Goal: Task Accomplishment & Management: Complete application form

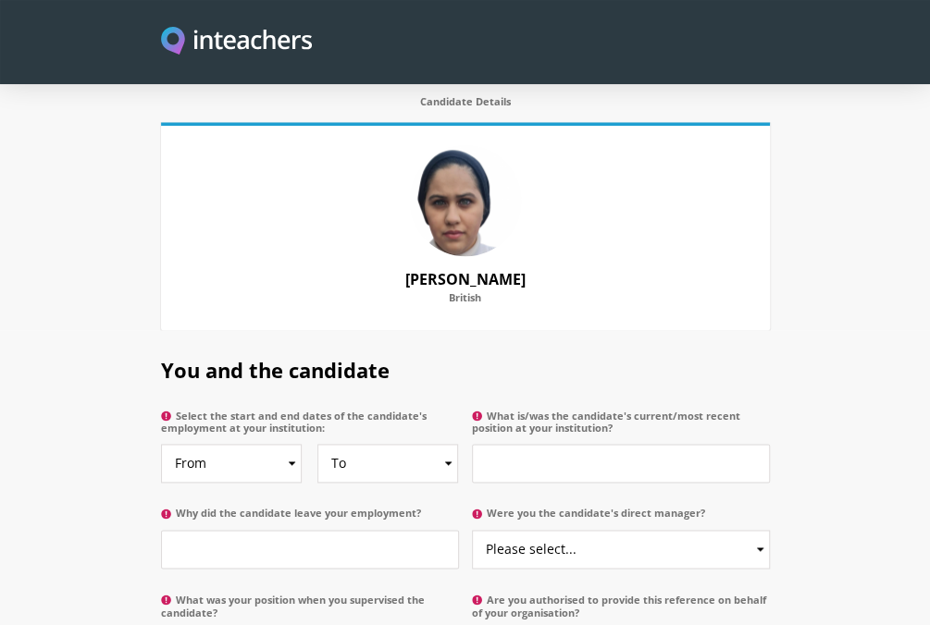
scroll to position [836, 0]
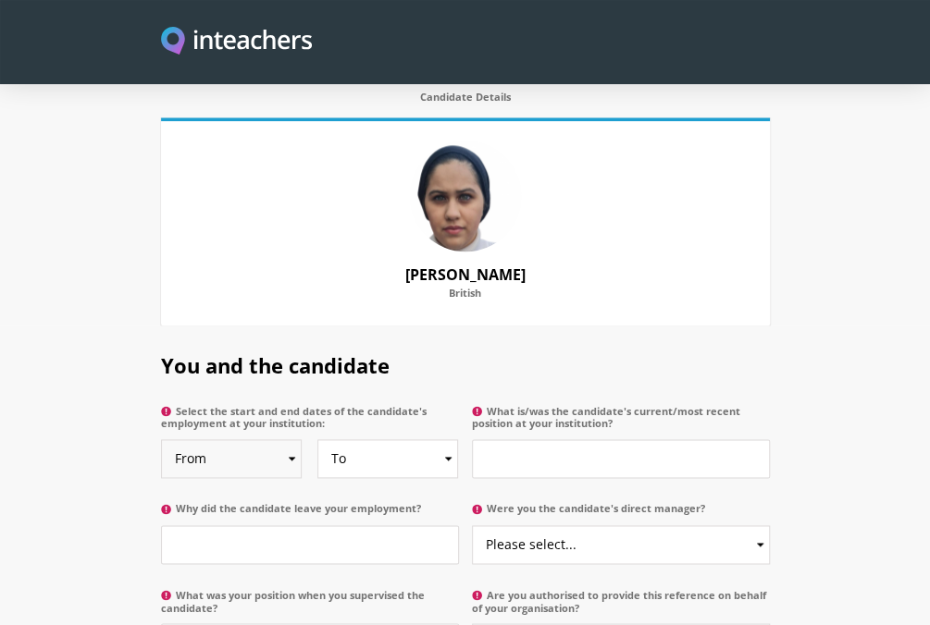
click at [239, 439] on select "From 2025 2024 2023 2022 2021 2020 2019 2018 2017 2016 2015 2014 2013 2012 2011…" at bounding box center [232, 458] width 142 height 39
click at [267, 445] on select "From 2025 2024 2023 2022 2021 2020 2019 2018 2017 2016 2015 2014 2013 2012 2011…" at bounding box center [232, 458] width 142 height 39
select select "2022"
click at [161, 439] on select "From 2025 2024 2023 2022 2021 2020 2019 2018 2017 2016 2015 2014 2013 2012 2011…" at bounding box center [232, 458] width 142 height 39
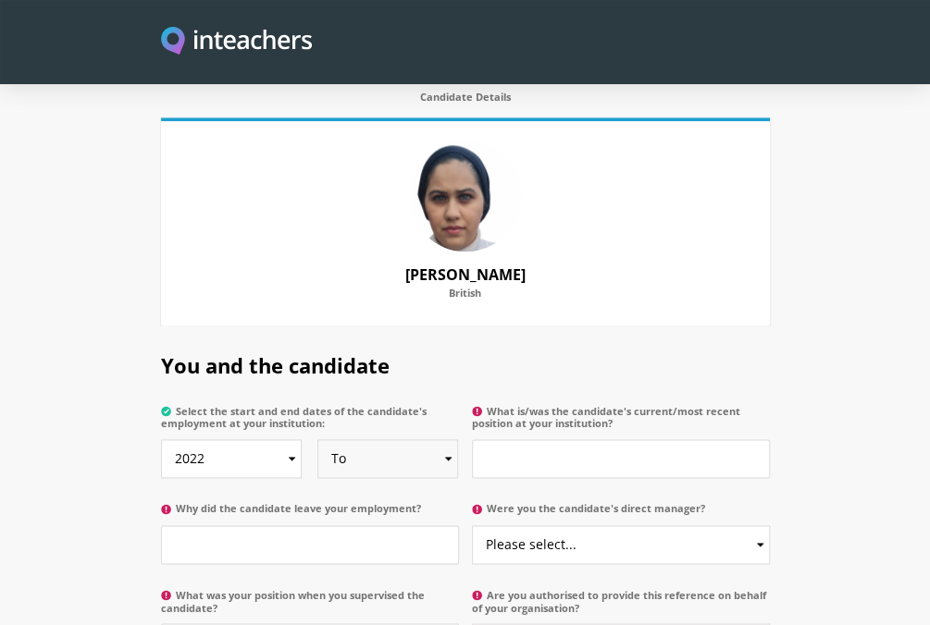
click at [358, 439] on select "To Currently 2025 2024 2023 2022 2021 2020 2019 2018 2017 2016 2015 2014 2013 2…" at bounding box center [388, 458] width 142 height 39
select select
click at [317, 439] on select "To Currently 2025 2024 2023 2022 2021 2020 2019 2018 2017 2016 2015 2014 2013 2…" at bounding box center [388, 458] width 142 height 39
click at [617, 441] on input "What is/was the candidate's current/most recent position at your institution?" at bounding box center [621, 458] width 298 height 39
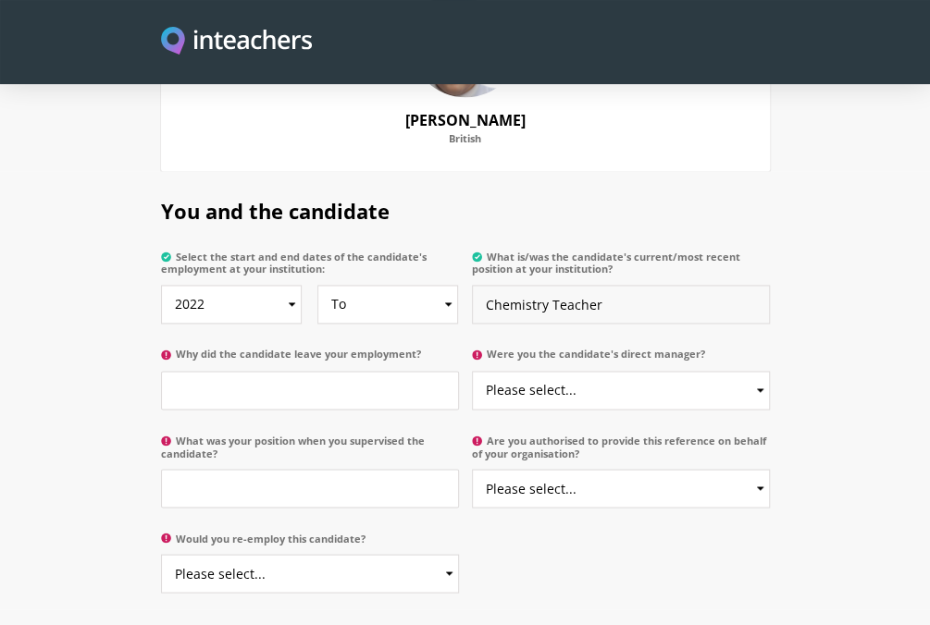
scroll to position [993, 0]
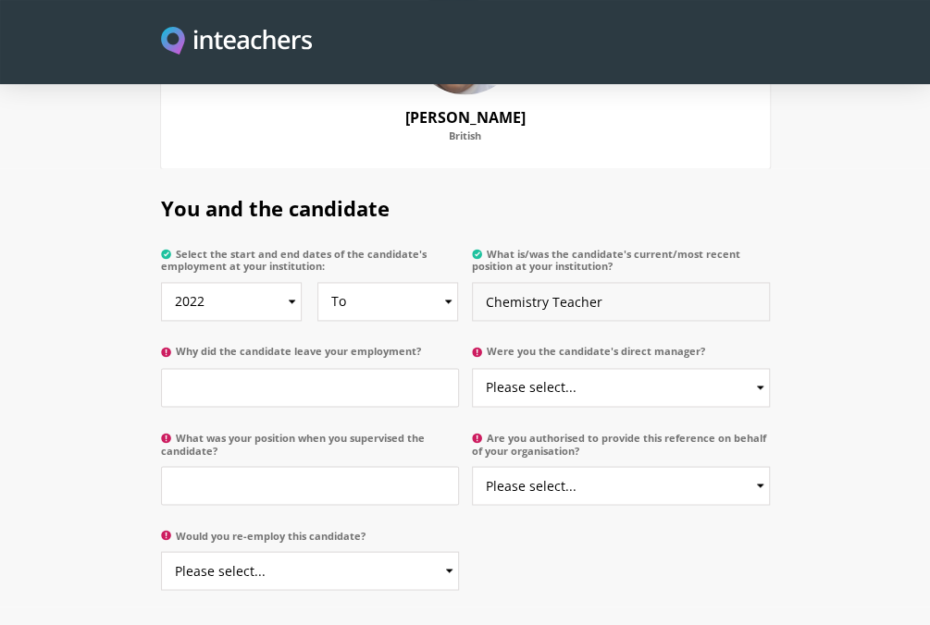
type input "Chemistry Teacher"
click at [385, 368] on input "Why did the candidate leave your employment?" at bounding box center [310, 387] width 298 height 39
type input "Seeking new opportunities"
click at [587, 368] on select "Please select... Yes No" at bounding box center [621, 387] width 298 height 39
select select "No"
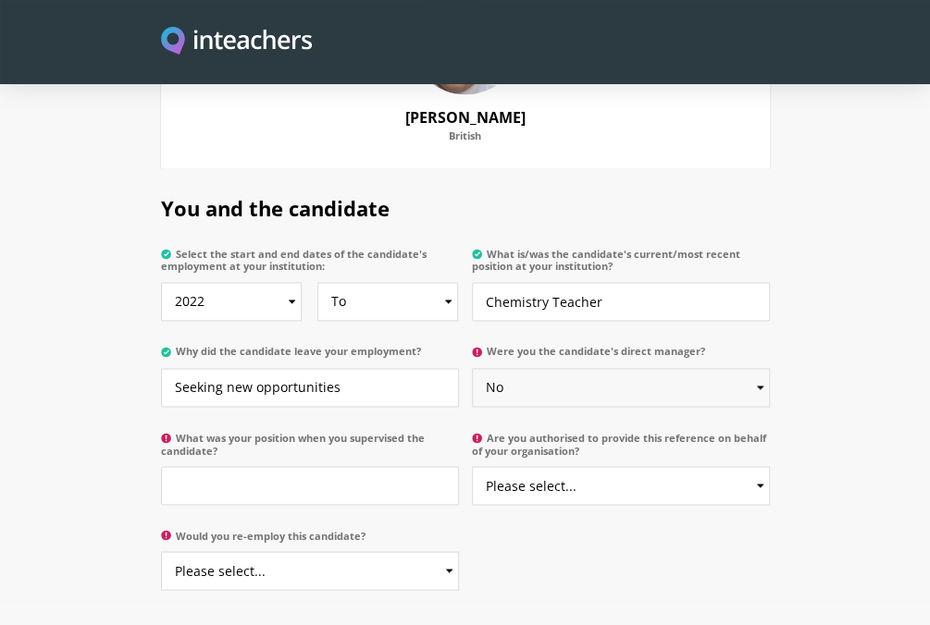
click at [472, 368] on select "Please select... Yes No" at bounding box center [621, 387] width 298 height 39
click at [346, 468] on input "What was your position when you supervised the candidate?" at bounding box center [310, 485] width 298 height 39
type input "Headteacher"
click at [656, 466] on select "Please select... Yes No" at bounding box center [621, 485] width 298 height 39
select select "Yes"
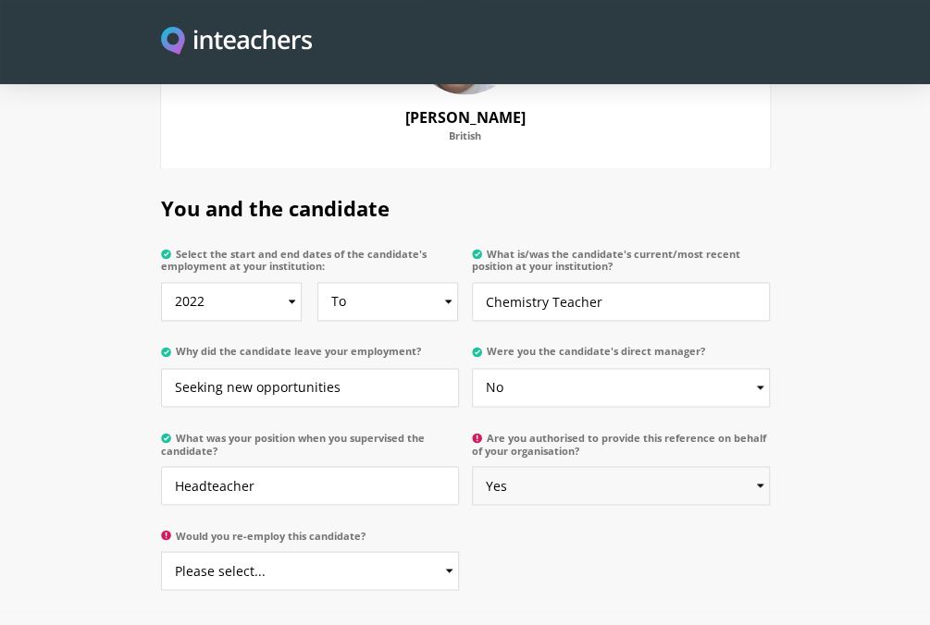
click at [472, 466] on select "Please select... Yes No" at bounding box center [621, 485] width 298 height 39
click at [357, 551] on select "Please select... Yes No" at bounding box center [310, 570] width 298 height 39
select select "Yes"
click at [161, 551] on select "Please select... Yes No" at bounding box center [310, 570] width 298 height 39
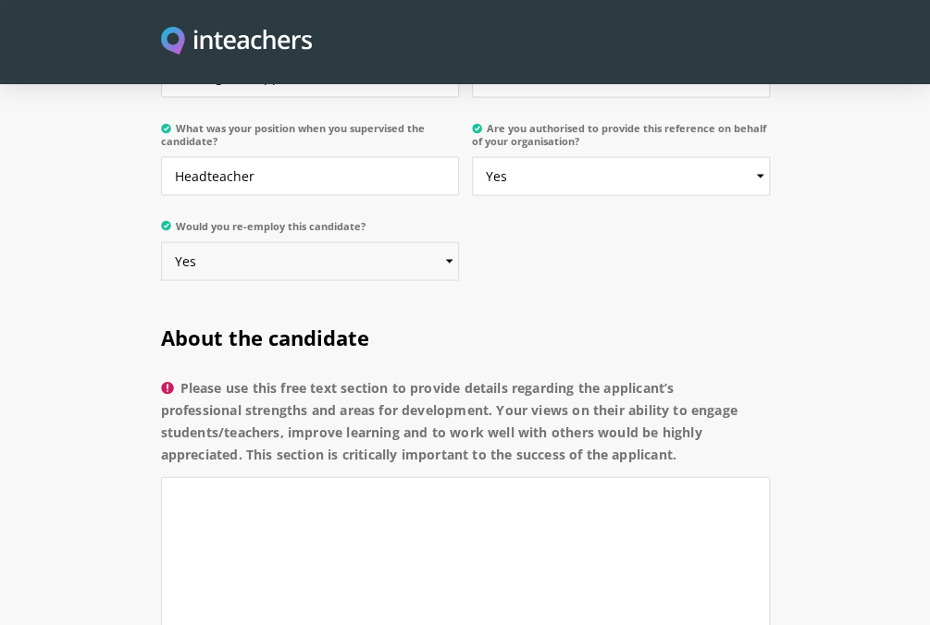
scroll to position [1304, 0]
click at [242, 479] on textarea "Please use this free text section to provide details regarding the applicant’s …" at bounding box center [465, 557] width 609 height 165
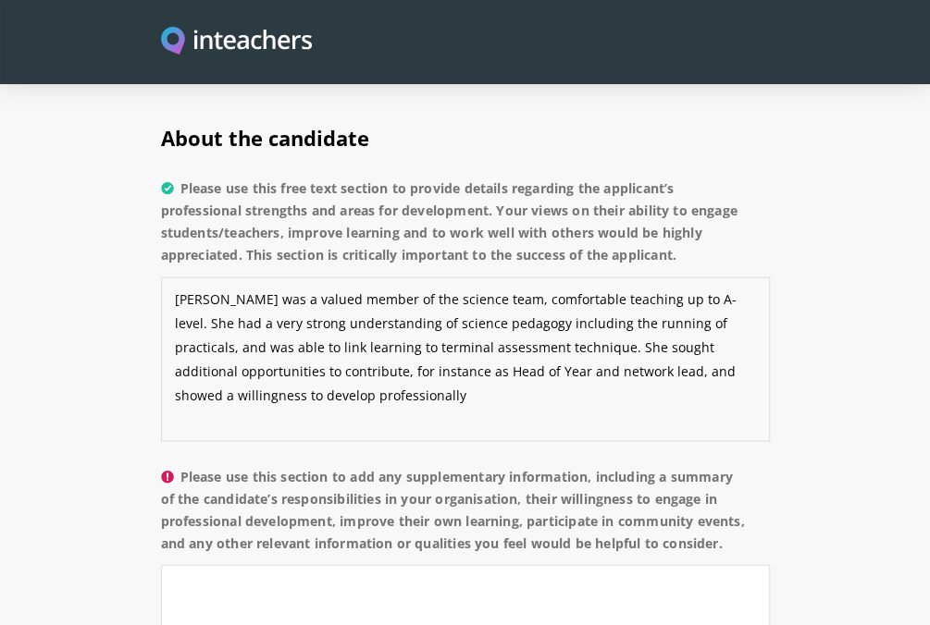
type textarea "[PERSON_NAME] was a valued member of the science team, comfortable teaching up …"
drag, startPoint x: 418, startPoint y: 381, endPoint x: 168, endPoint y: 267, distance: 274.4
click at [168, 277] on textarea "[PERSON_NAME] was a valued member of the science team, comfortable teaching up …" at bounding box center [465, 359] width 609 height 165
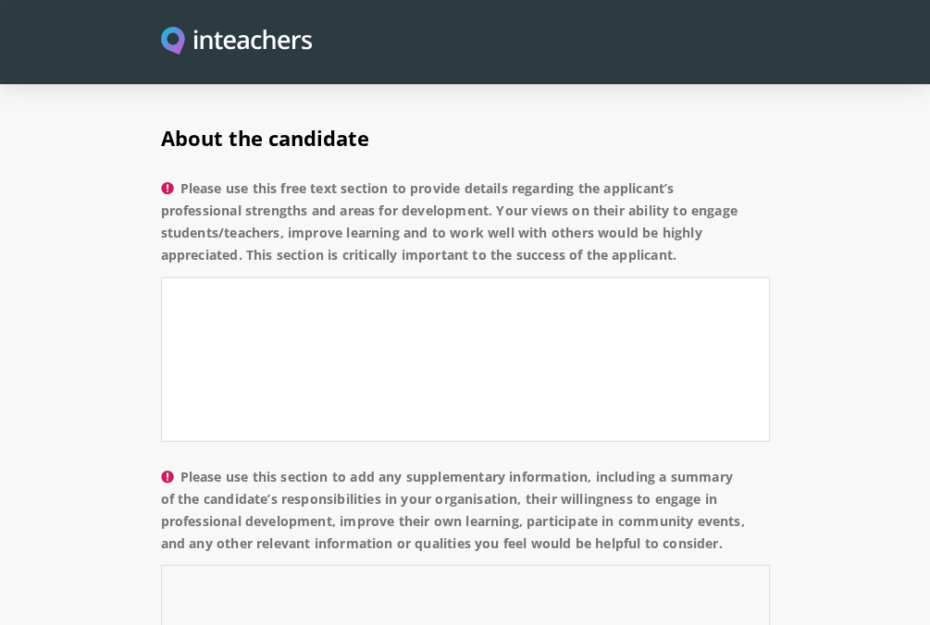
paste textarea "[PERSON_NAME] was a valued member of the science team, comfortable teaching up …"
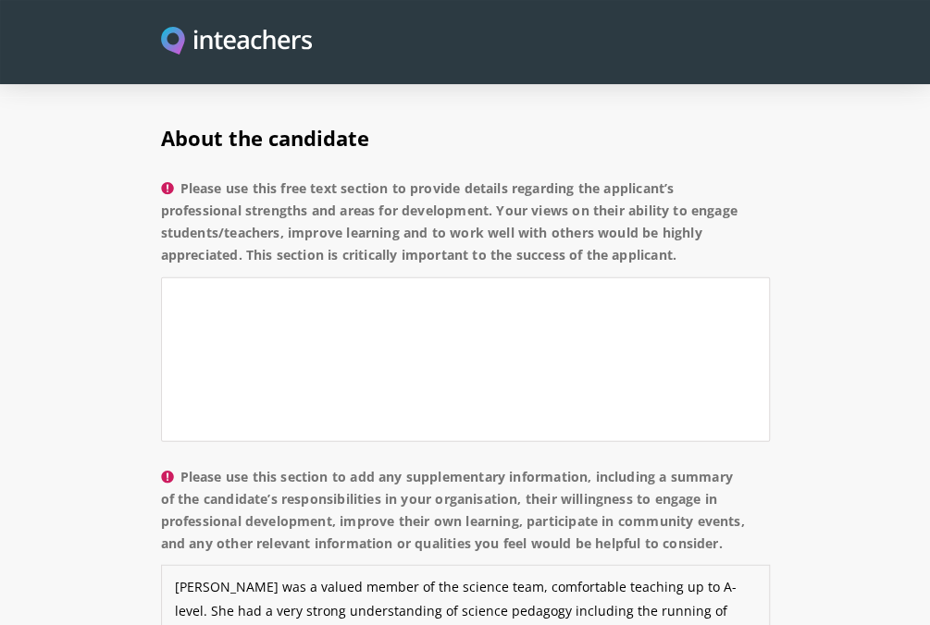
scroll to position [1565, 0]
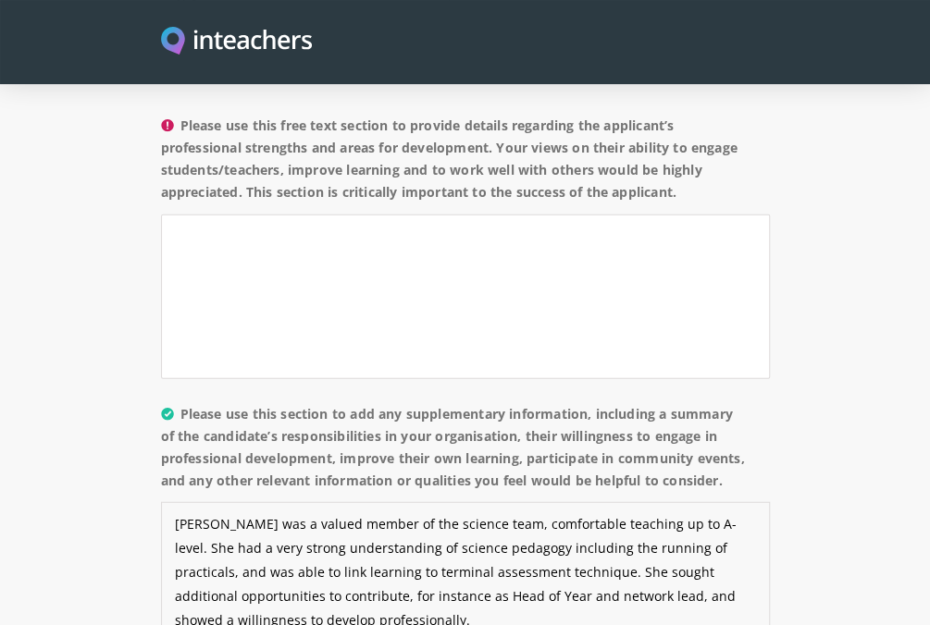
type textarea "[PERSON_NAME] was a valued member of the science team, comfortable teaching up …"
click at [296, 251] on textarea "Please use this free text section to provide details regarding the applicant’s …" at bounding box center [465, 297] width 609 height 165
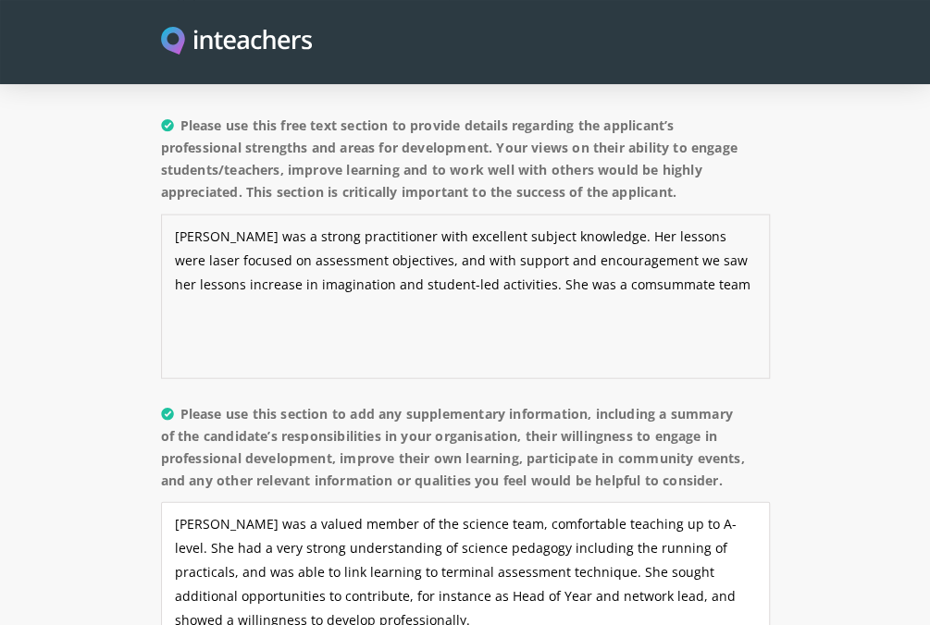
click at [692, 260] on textarea "[PERSON_NAME] was a strong practitioner with excellent subject knowledge. Her l…" at bounding box center [465, 297] width 609 height 165
click at [738, 256] on textarea "[PERSON_NAME] was a strong practitioner with excellent subject knowledge. Her l…" at bounding box center [465, 297] width 609 height 165
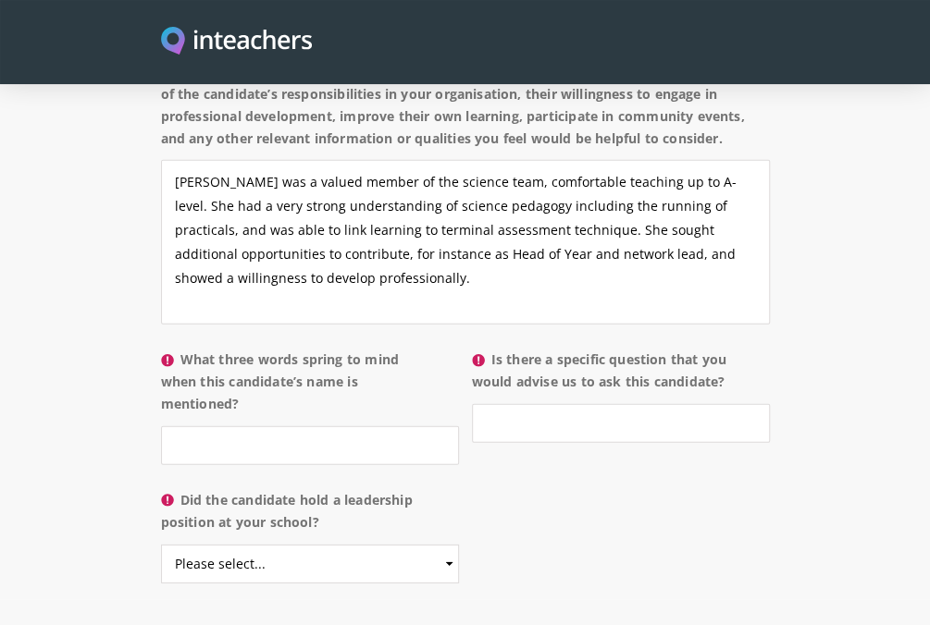
scroll to position [1973, 0]
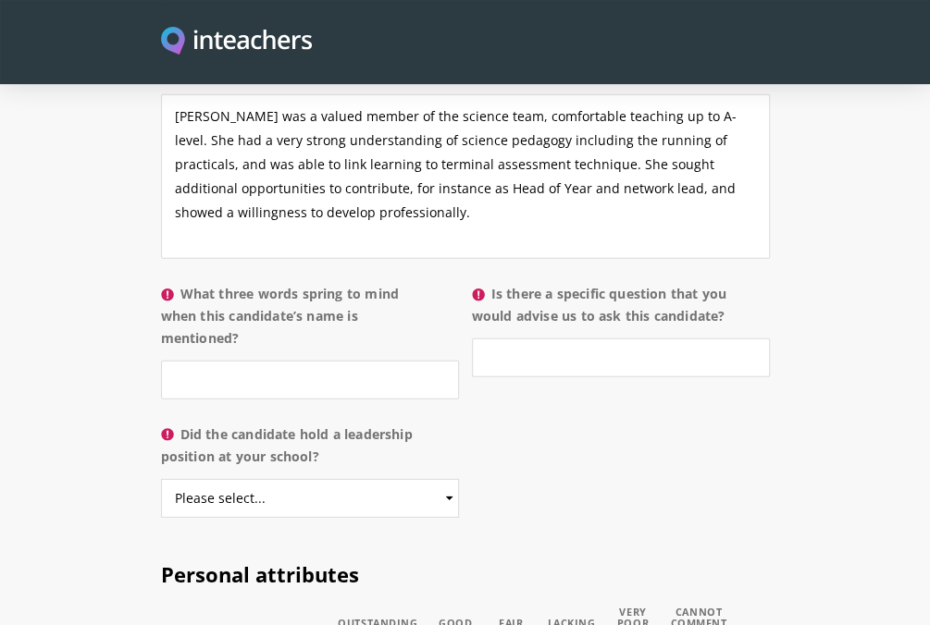
type textarea "[PERSON_NAME] was a strong practitioner with excellent subject knowledge. Her l…"
click at [240, 375] on input "What three words spring to mind when this candidate’s name is mentioned?" at bounding box center [310, 380] width 298 height 39
type input "Organised, knowledgeable, honest"
click at [599, 350] on input "Is there a specific question that you would advise us to ask this candidate?" at bounding box center [621, 358] width 298 height 39
type input "No"
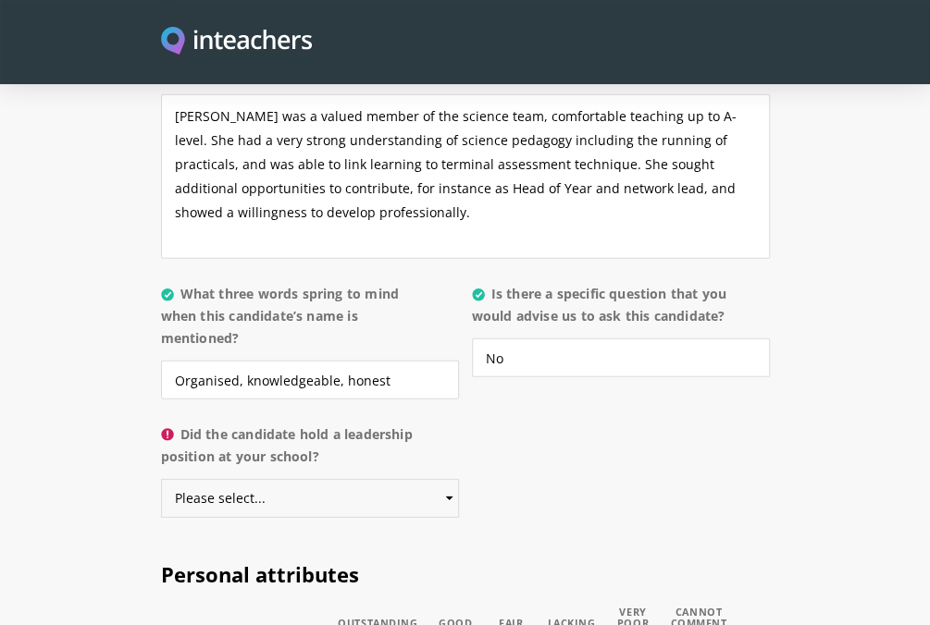
click at [371, 487] on select "Please select... Yes No" at bounding box center [310, 498] width 298 height 39
select select "Yes"
click at [161, 479] on select "Please select... Yes No" at bounding box center [310, 498] width 298 height 39
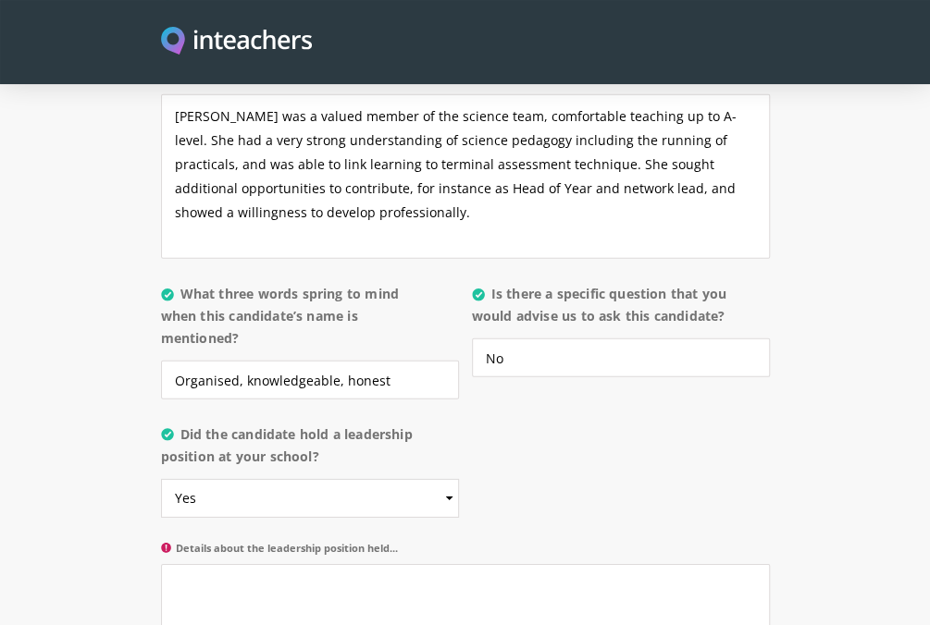
click at [531, 488] on div "About the candidate Please use this free text section to provide details regard…" at bounding box center [465, 186] width 609 height 1118
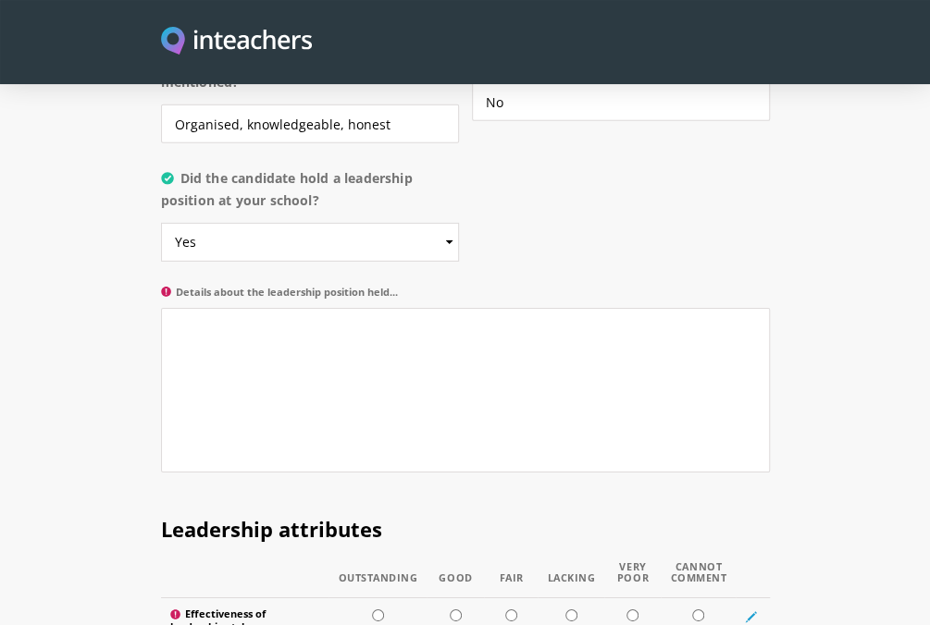
scroll to position [2230, 0]
click at [455, 387] on textarea "Details about the leadership position held..." at bounding box center [465, 389] width 609 height 165
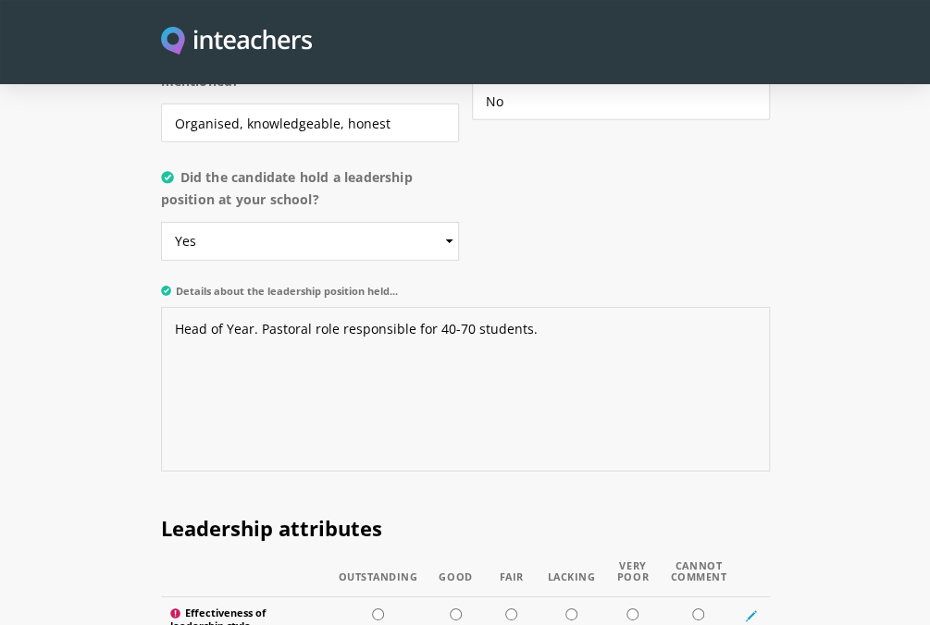
scroll to position [2535, 0]
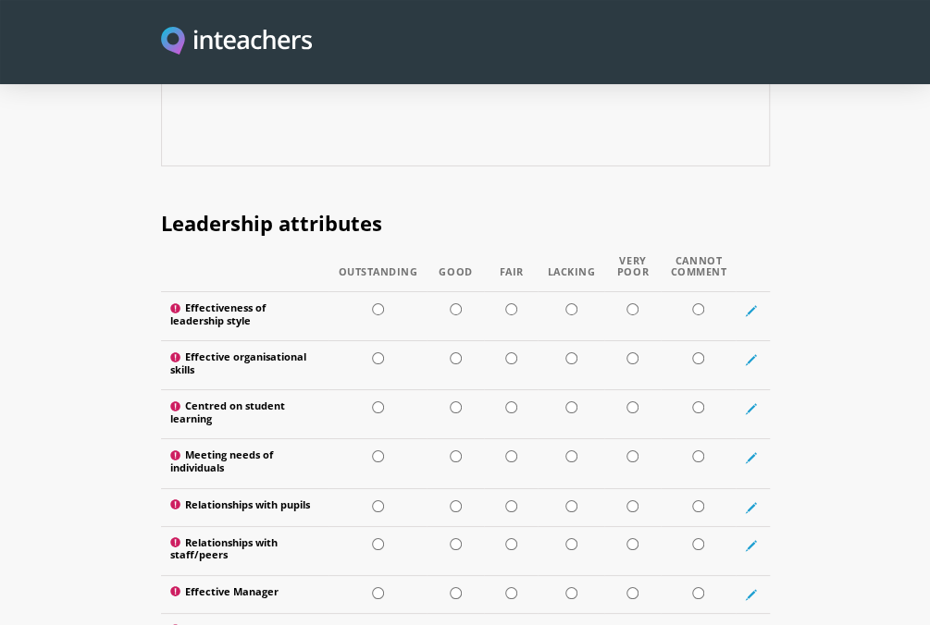
type textarea "Head of Year. Pastoral role responsible for 40-70 students."
click at [454, 303] on input "radio" at bounding box center [455, 309] width 12 height 12
radio input "true"
click at [379, 352] on input "radio" at bounding box center [378, 358] width 12 height 12
radio input "true"
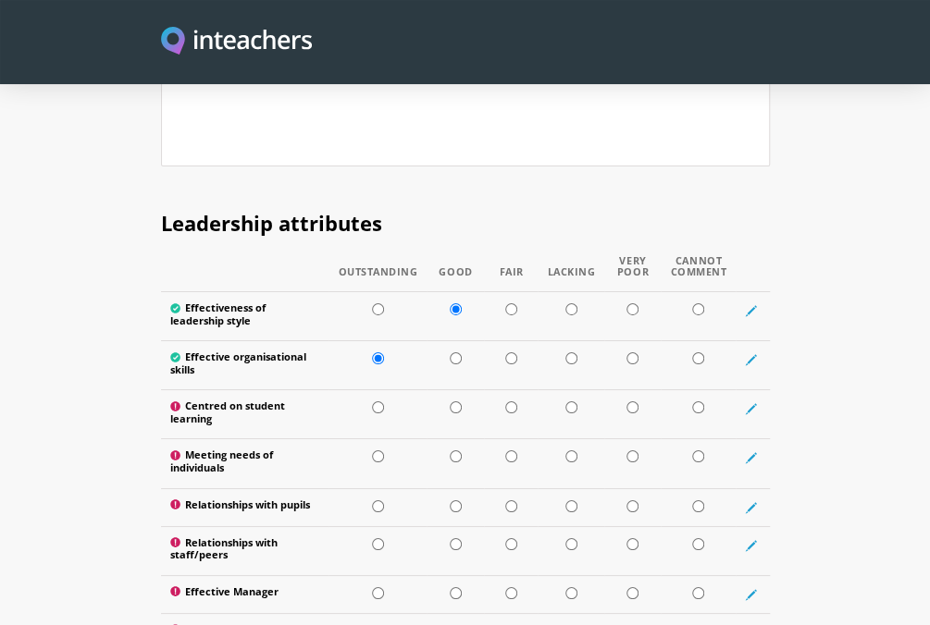
click at [510, 401] on input "radio" at bounding box center [511, 407] width 12 height 12
radio input "true"
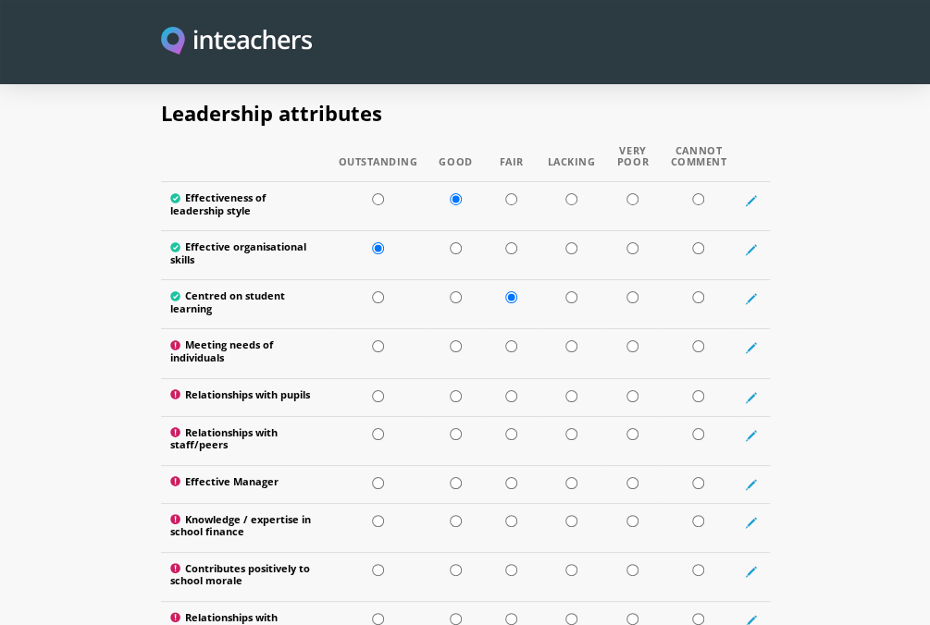
scroll to position [2646, 0]
click at [453, 281] on td at bounding box center [454, 303] width 57 height 49
radio input "true"
click at [512, 339] on input "radio" at bounding box center [511, 345] width 12 height 12
radio input "true"
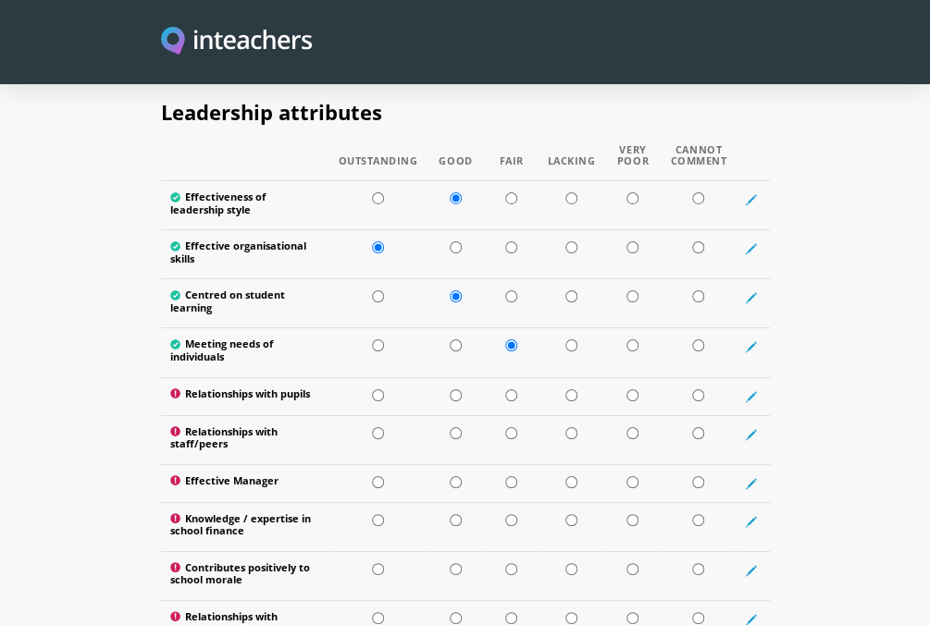
click at [456, 389] on input "radio" at bounding box center [455, 395] width 12 height 12
radio input "true"
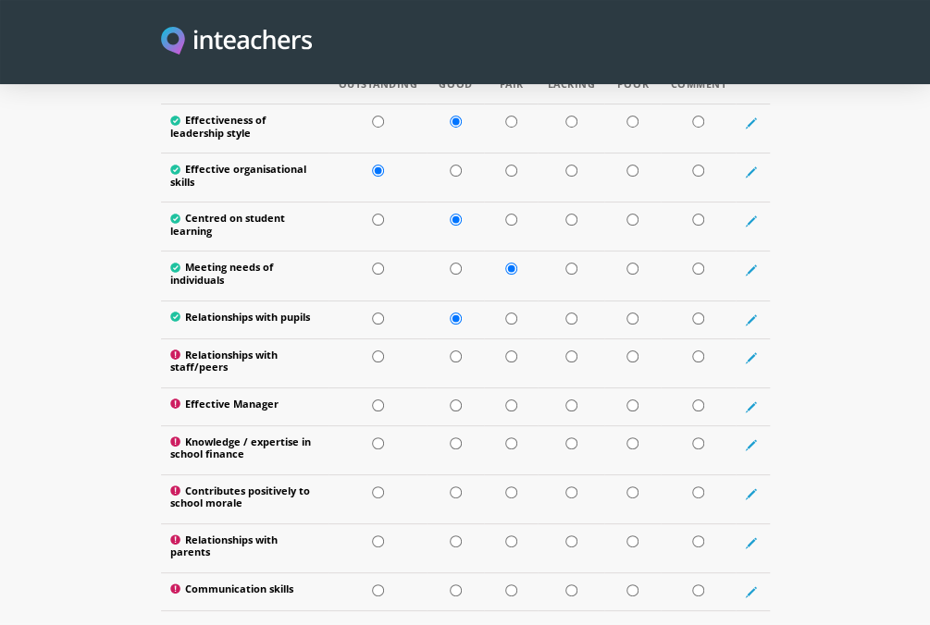
scroll to position [2746, 0]
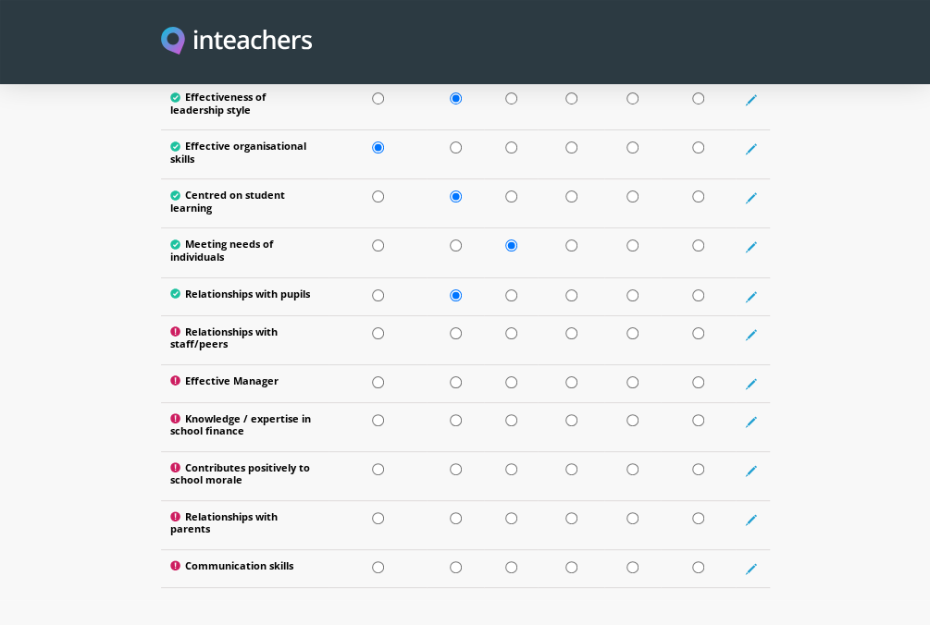
click at [457, 327] on input "radio" at bounding box center [455, 333] width 12 height 12
radio input "true"
click at [455, 376] on input "radio" at bounding box center [455, 382] width 12 height 12
radio input "true"
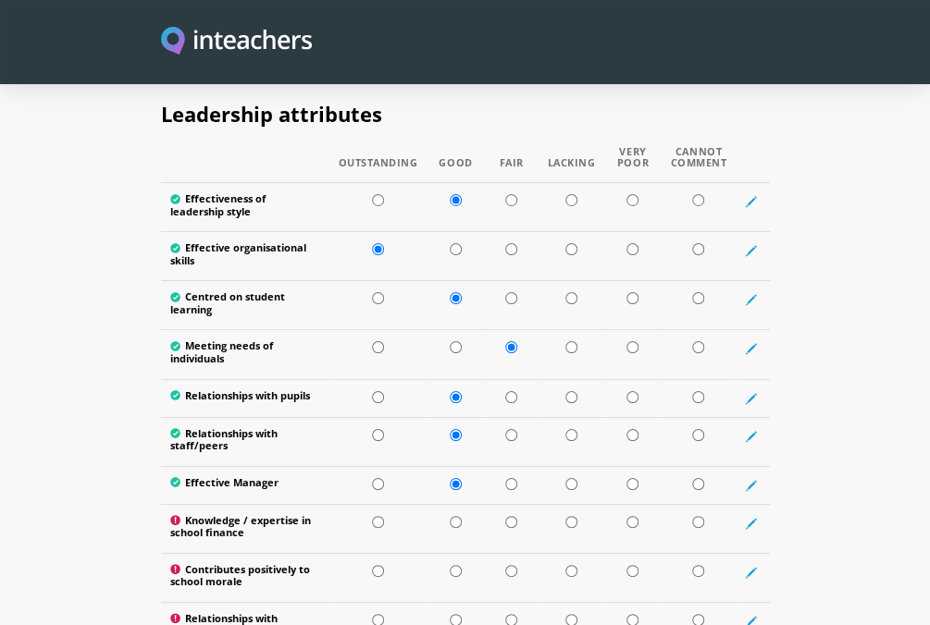
scroll to position [2692, 0]
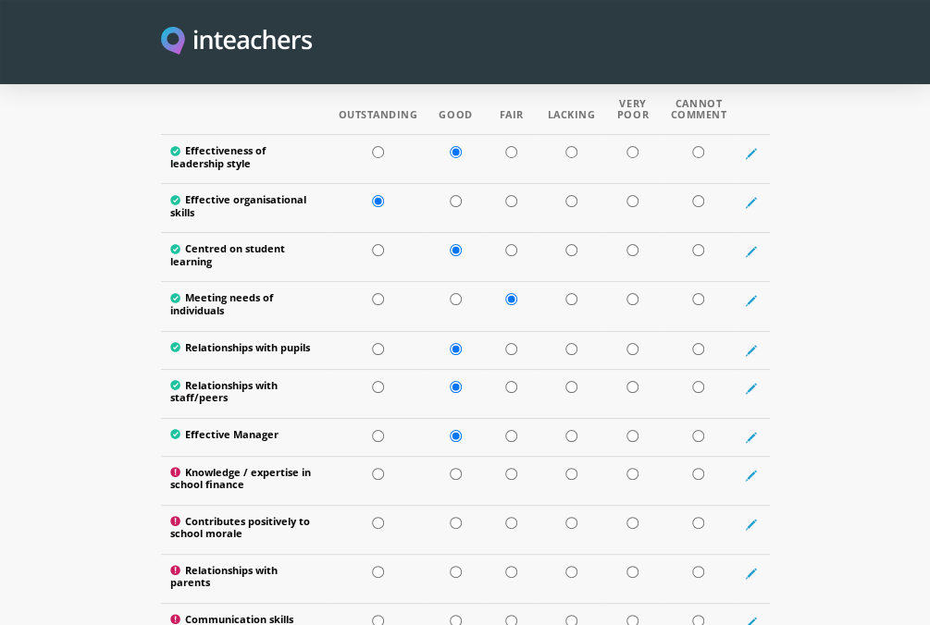
click at [707, 466] on td at bounding box center [697, 480] width 75 height 49
radio input "true"
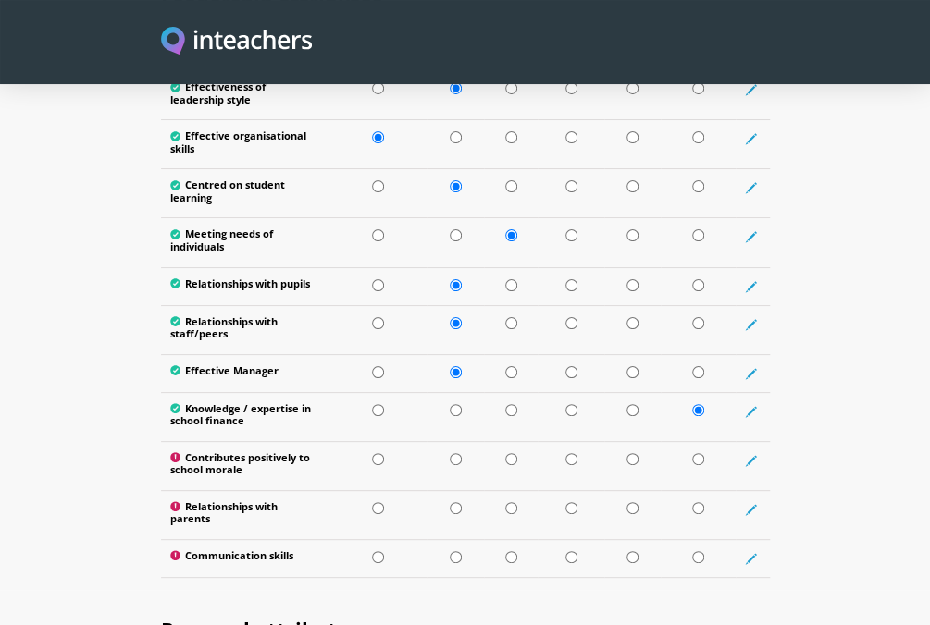
scroll to position [2759, 0]
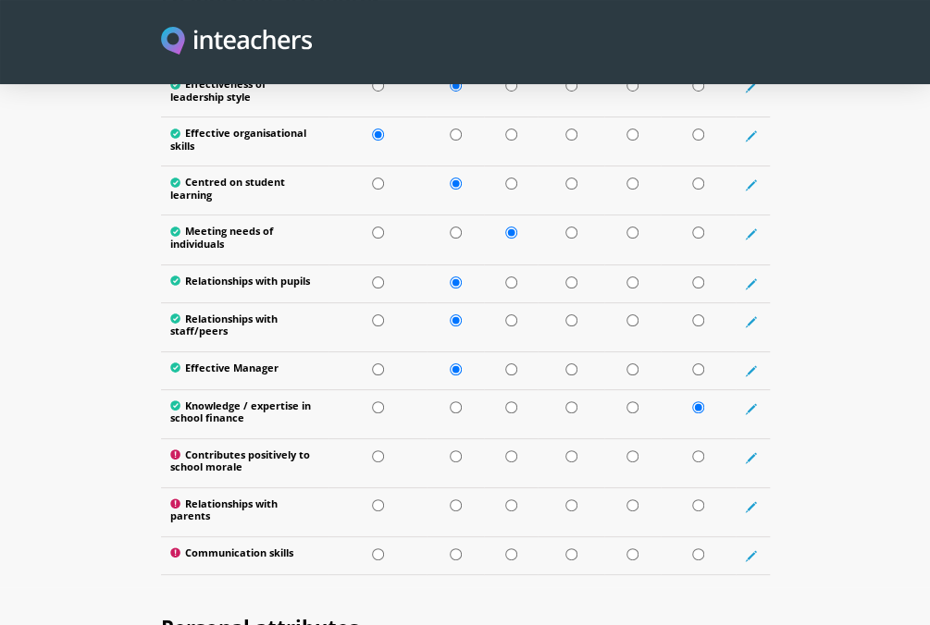
click at [459, 450] on input "radio" at bounding box center [455, 456] width 12 height 12
radio input "true"
click at [453, 499] on input "radio" at bounding box center [455, 505] width 12 height 12
radio input "true"
click at [455, 548] on input "radio" at bounding box center [455, 554] width 12 height 12
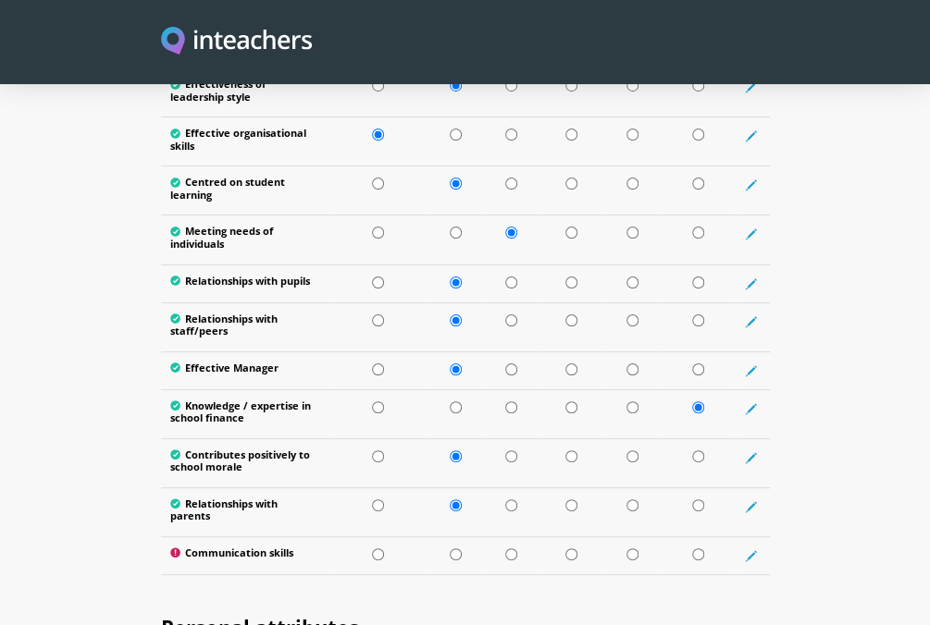
radio input "true"
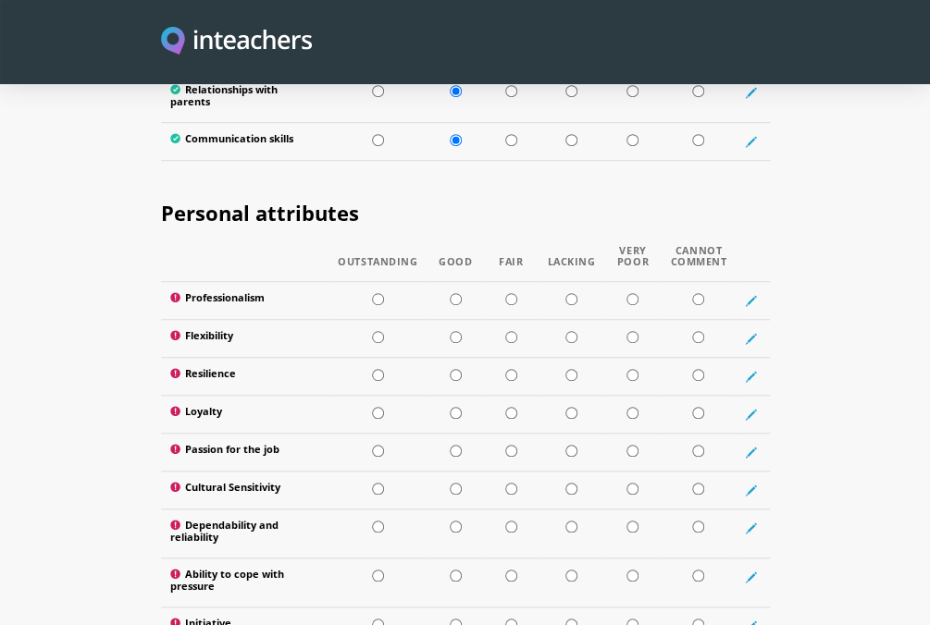
scroll to position [3179, 0]
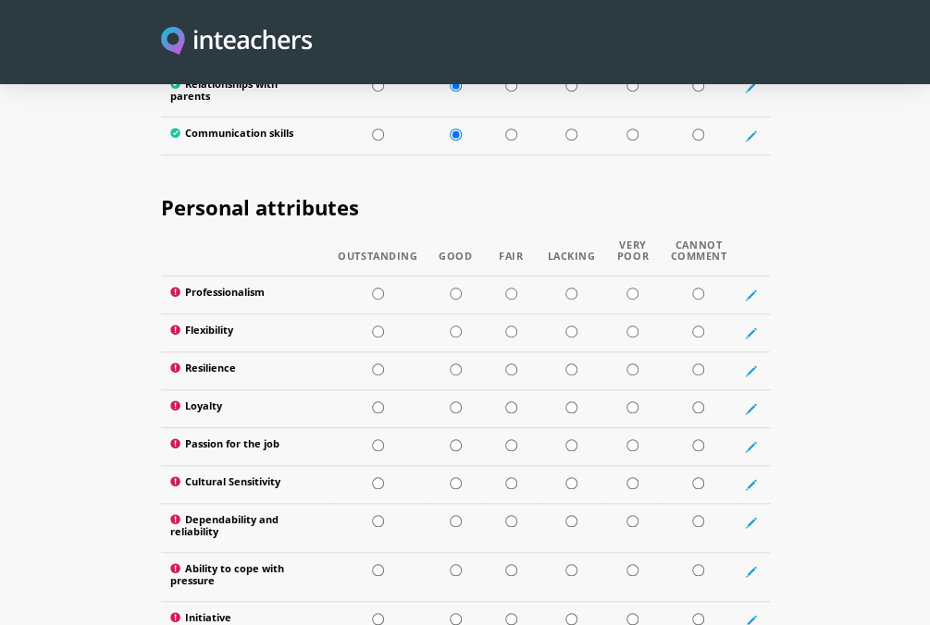
click at [455, 288] on input "radio" at bounding box center [455, 294] width 12 height 12
radio input "true"
click at [459, 326] on input "radio" at bounding box center [455, 332] width 12 height 12
radio input "true"
click at [457, 363] on input "radio" at bounding box center [455, 369] width 12 height 12
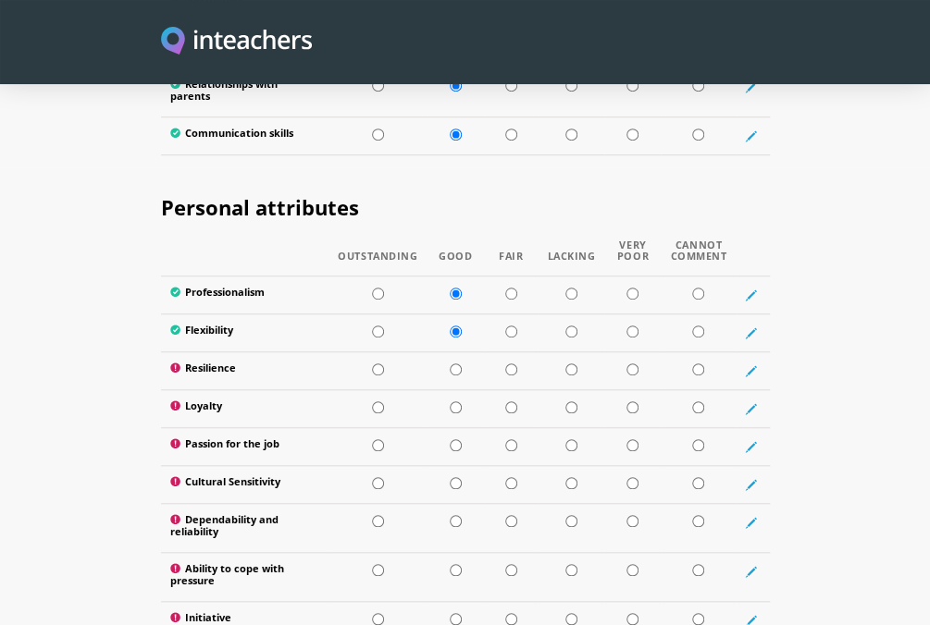
radio input "true"
click at [452, 401] on input "radio" at bounding box center [455, 407] width 12 height 12
radio input "true"
click at [453, 439] on input "radio" at bounding box center [455, 445] width 12 height 12
radio input "true"
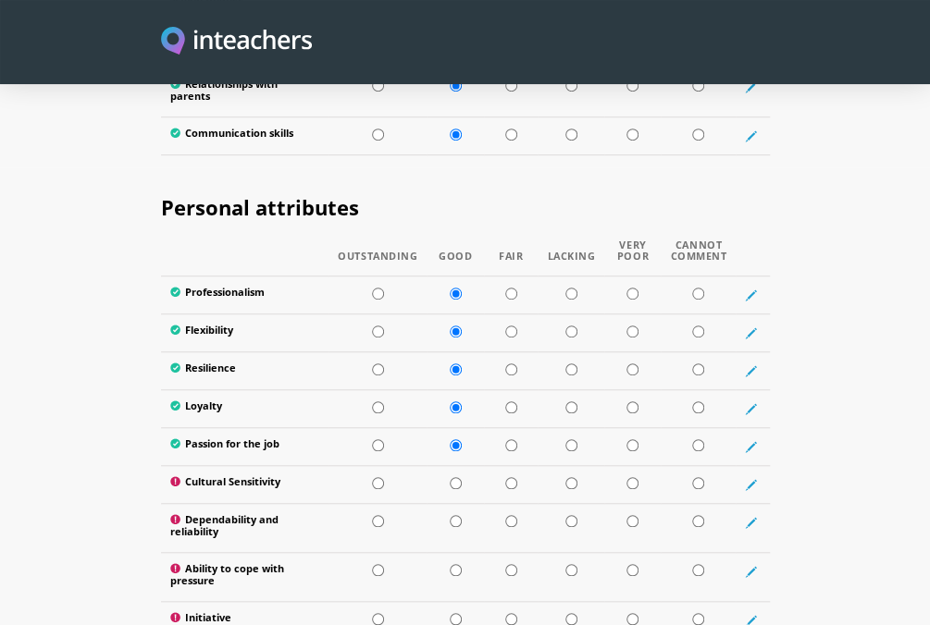
click at [377, 477] on input "radio" at bounding box center [378, 483] width 12 height 12
radio input "true"
click at [462, 505] on td at bounding box center [454, 527] width 57 height 49
radio input "true"
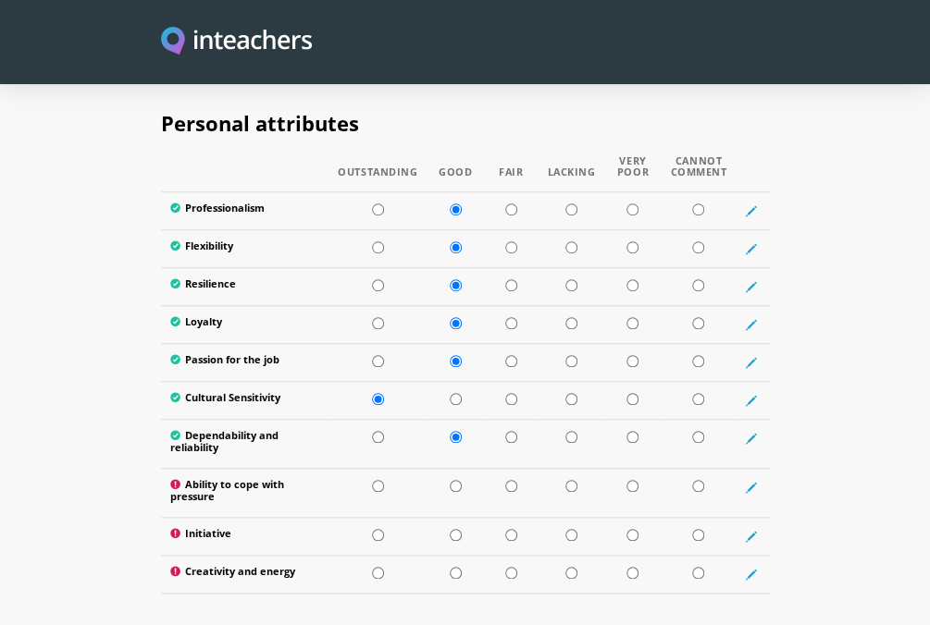
click at [452, 480] on input "radio" at bounding box center [455, 486] width 12 height 12
radio input "true"
click at [462, 518] on td at bounding box center [454, 536] width 57 height 38
radio input "true"
click at [461, 555] on td at bounding box center [454, 574] width 57 height 38
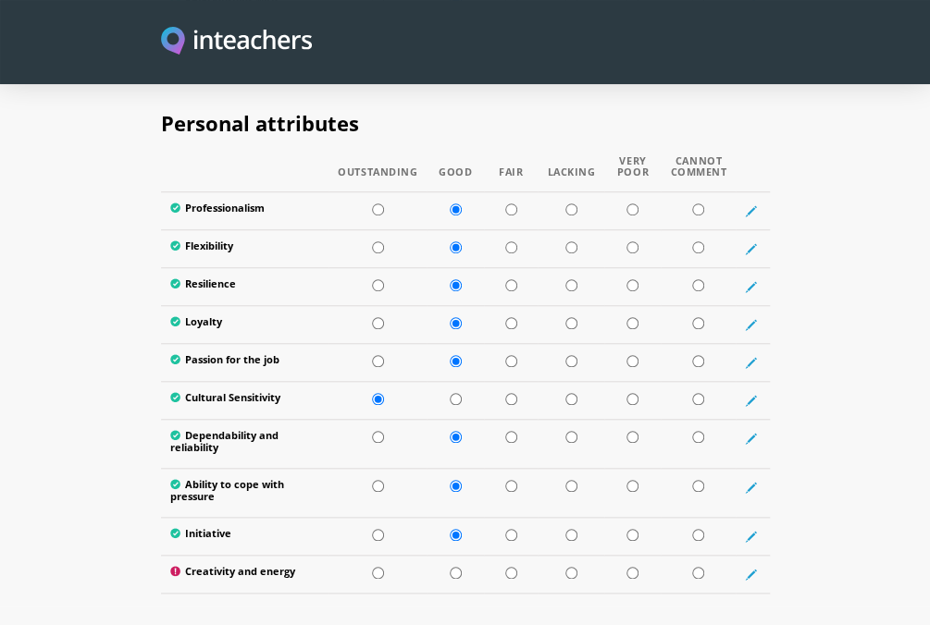
radio input "true"
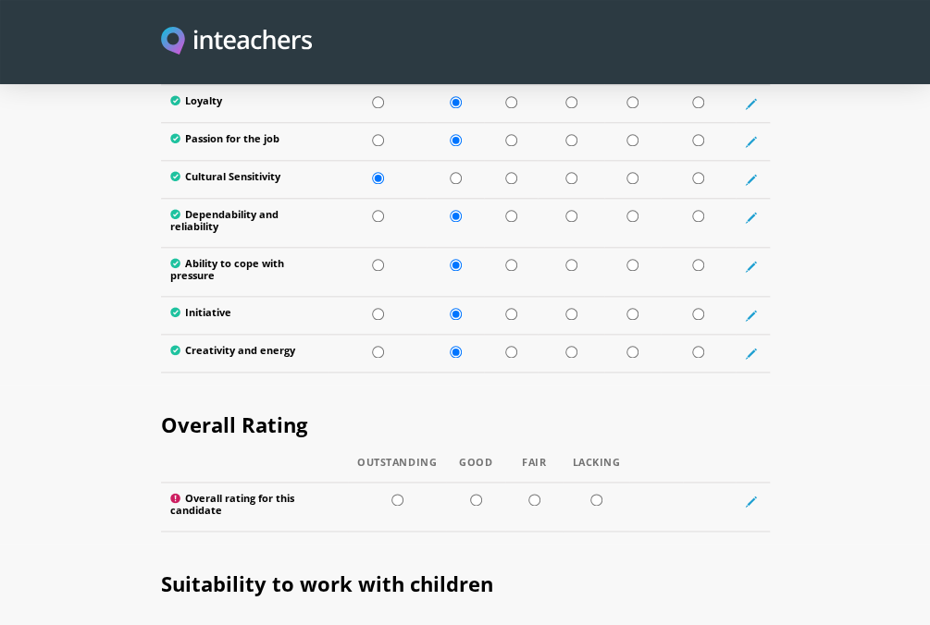
scroll to position [3555, 0]
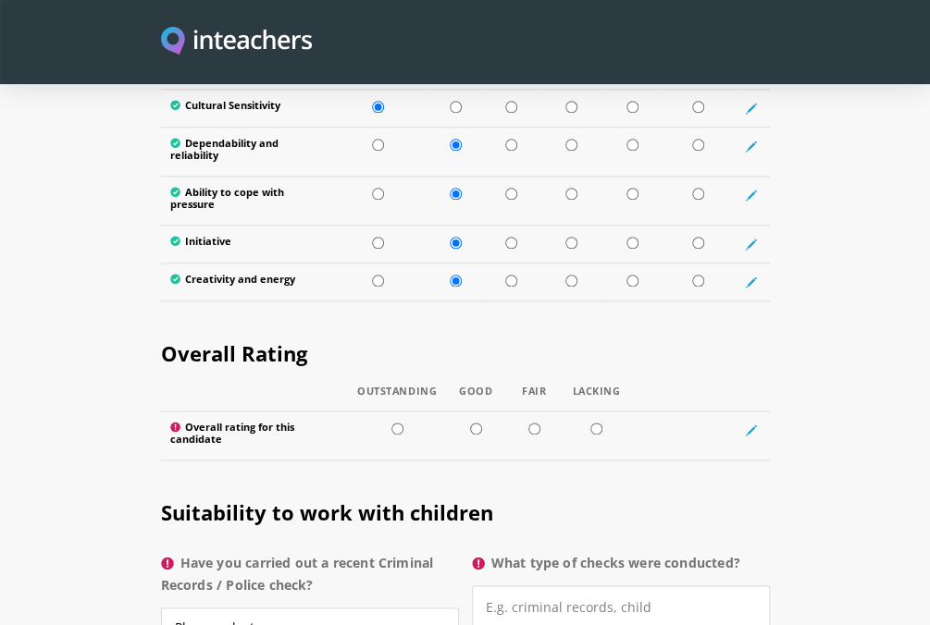
click at [444, 431] on td at bounding box center [397, 435] width 98 height 49
radio input "true"
click at [472, 423] on input "radio" at bounding box center [476, 429] width 12 height 12
radio input "true"
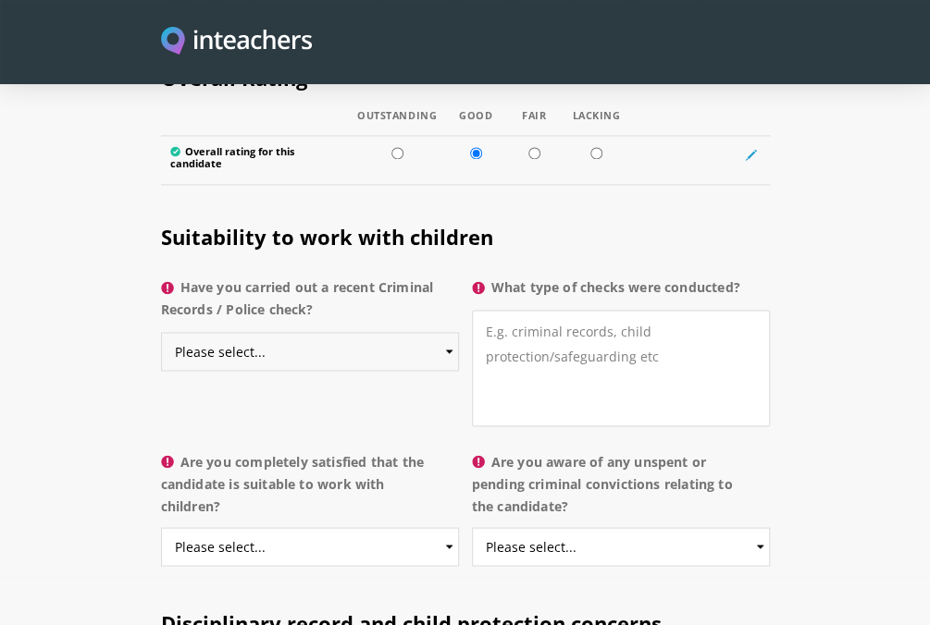
click at [277, 332] on select "Please select... Yes No Do not know" at bounding box center [310, 351] width 298 height 39
click at [161, 332] on select "Please select... Yes No Do not know" at bounding box center [310, 351] width 298 height 39
click at [294, 345] on select "Please select... Yes No Do not know" at bounding box center [310, 351] width 298 height 39
select select "Do not know"
click at [161, 332] on select "Please select... Yes No Do not know" at bounding box center [310, 351] width 298 height 39
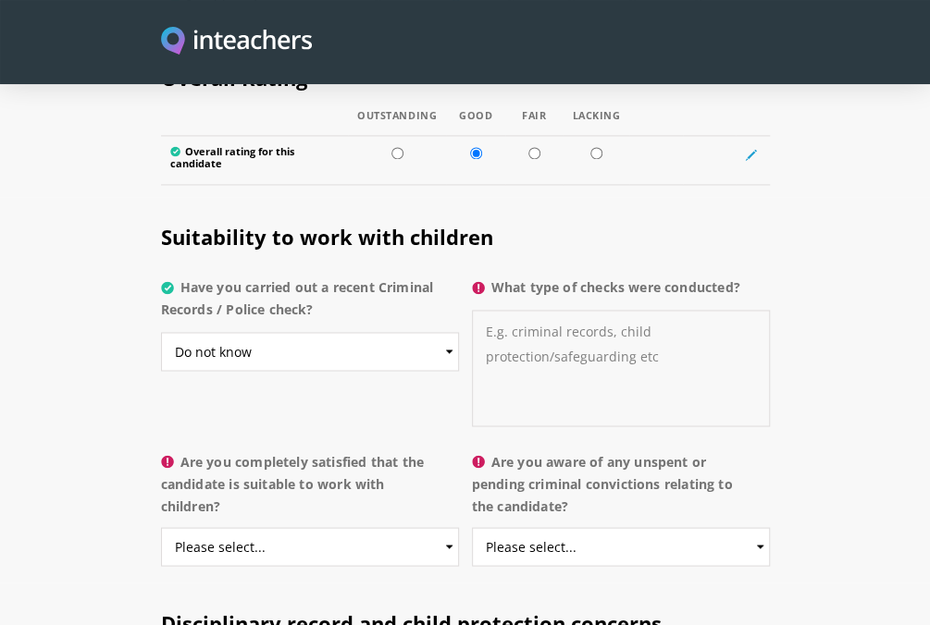
click at [549, 353] on textarea "What type of checks were conducted?" at bounding box center [621, 368] width 298 height 117
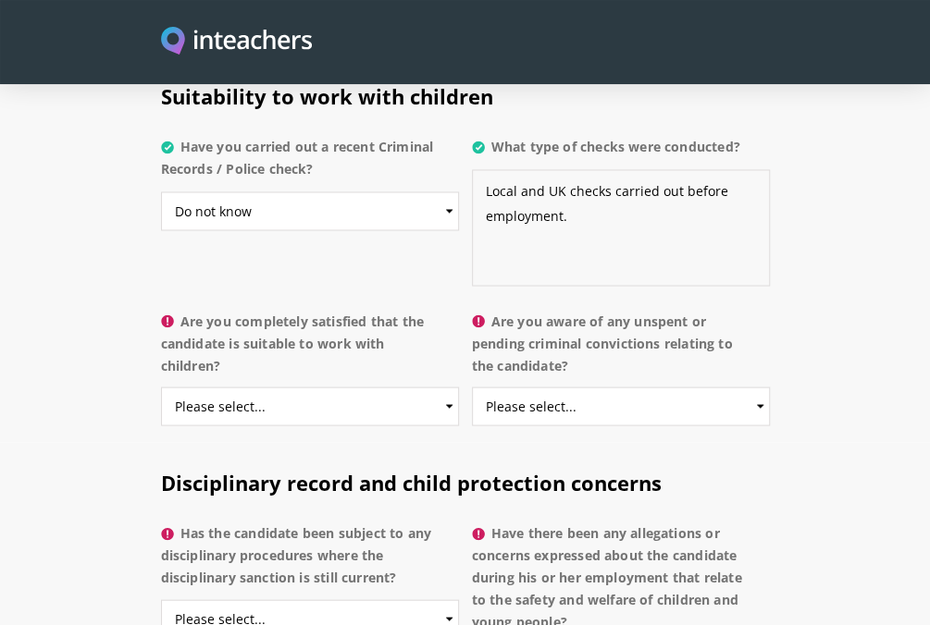
type textarea "Local and UK checks carried out before employment."
click at [377, 363] on label "Are you completely satisfied that the candidate is suitable to work with childr…" at bounding box center [310, 349] width 298 height 78
click at [377, 387] on select "Please select... Yes No Do not know" at bounding box center [310, 406] width 298 height 39
click at [363, 387] on select "Please select... Yes No Do not know" at bounding box center [310, 406] width 298 height 39
select select "Yes"
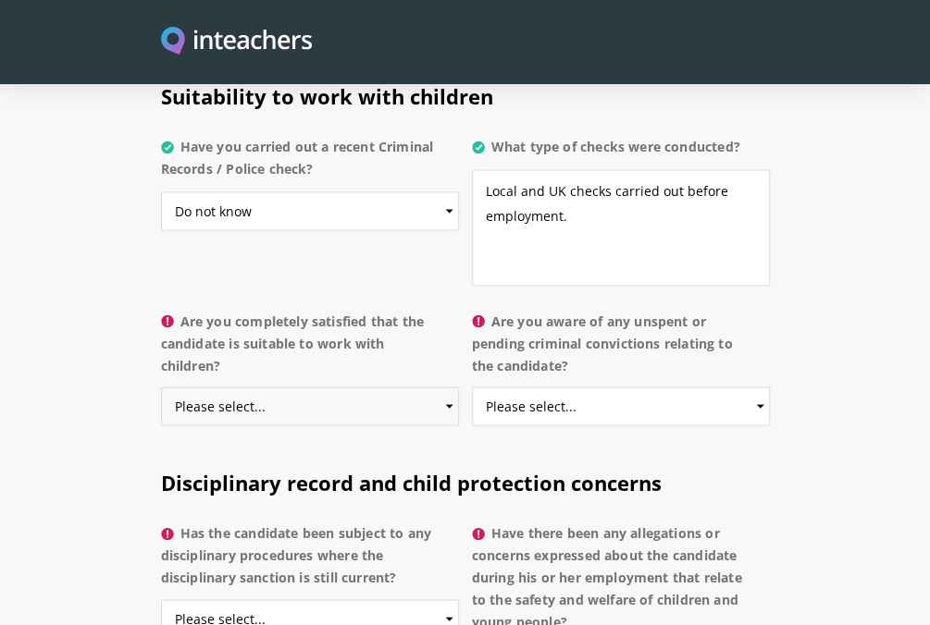
click at [161, 387] on select "Please select... Yes No Do not know" at bounding box center [310, 406] width 298 height 39
click at [689, 390] on select "Please select... Yes No Do not know" at bounding box center [621, 406] width 298 height 39
select select "No"
click at [472, 387] on select "Please select... Yes No Do not know" at bounding box center [621, 406] width 298 height 39
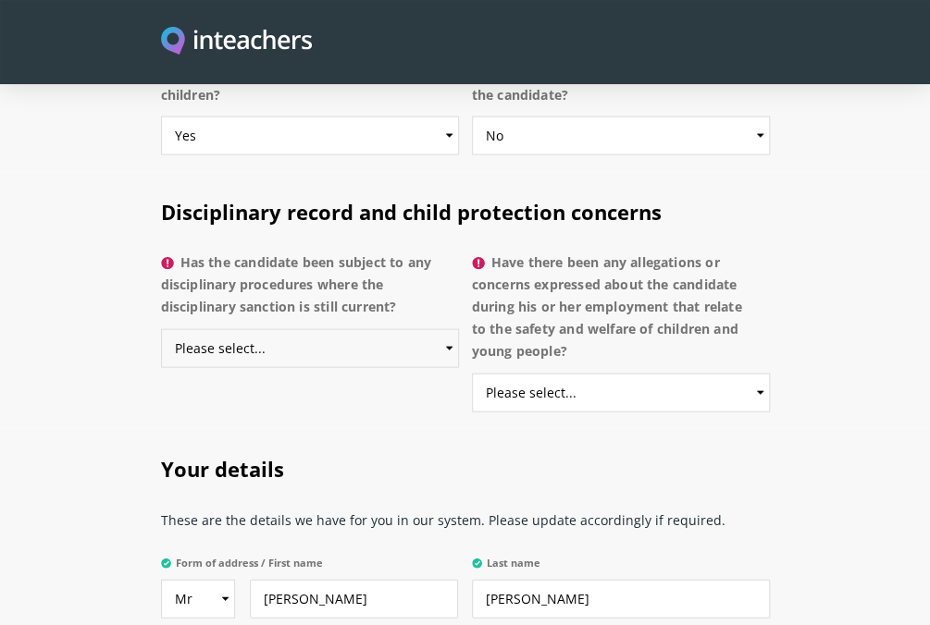
click at [268, 331] on select "Please select... Yes No Do not know" at bounding box center [310, 348] width 298 height 39
select select "No"
click at [161, 329] on select "Please select... Yes No Do not know" at bounding box center [310, 348] width 298 height 39
click at [652, 374] on select "Please select... Yes No Do not know" at bounding box center [621, 393] width 298 height 39
select select "No"
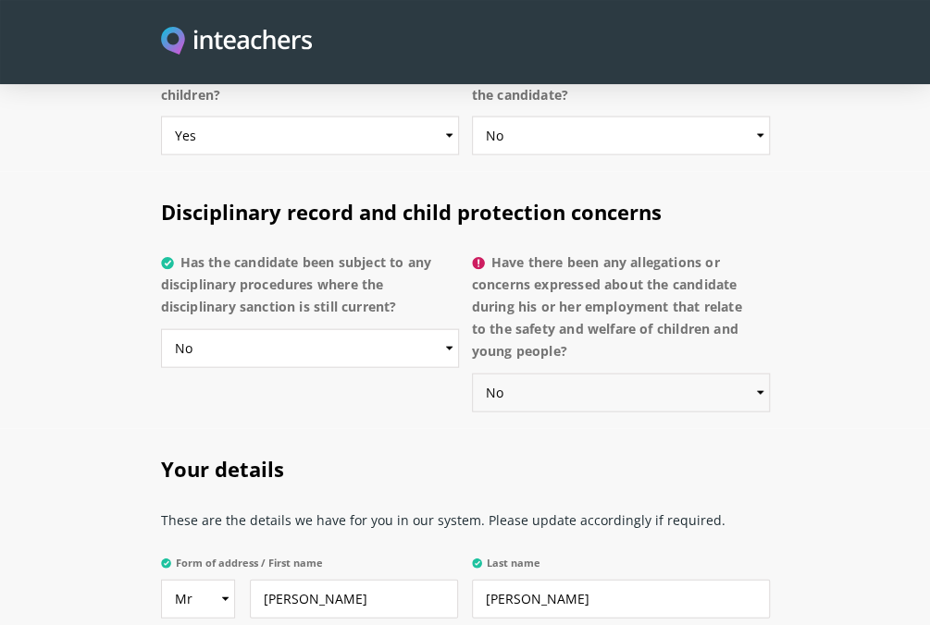
click at [472, 374] on select "Please select... Yes No Do not know" at bounding box center [621, 393] width 298 height 39
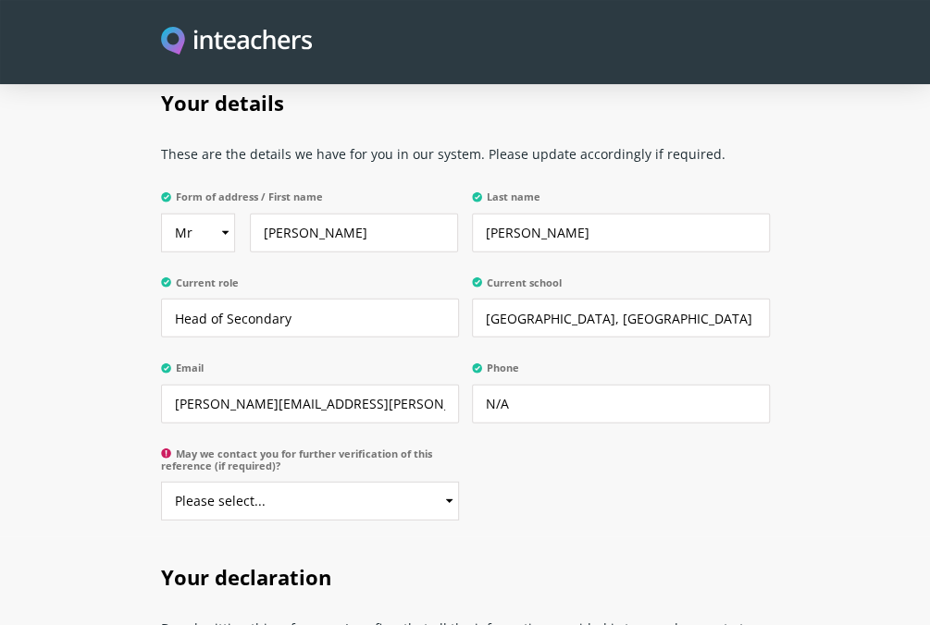
scroll to position [4606, 0]
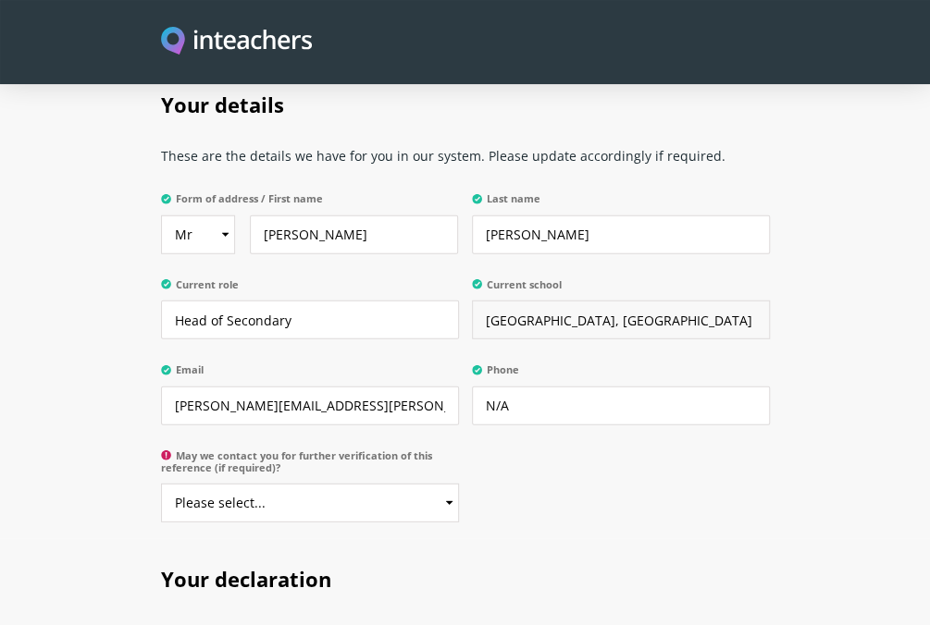
click at [577, 312] on input "[GEOGRAPHIC_DATA], [GEOGRAPHIC_DATA]" at bounding box center [621, 320] width 298 height 39
click at [242, 301] on input "Head of Secondary" at bounding box center [310, 320] width 298 height 39
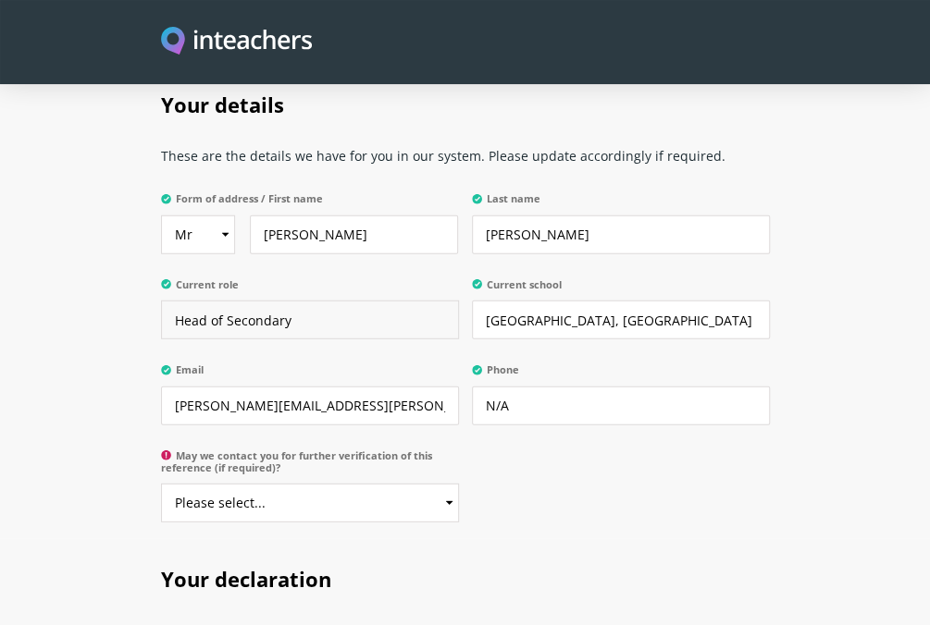
click at [242, 301] on input "Head of Secondary" at bounding box center [310, 320] width 298 height 39
type input "Deputy Headteacher"
click at [528, 301] on input "[GEOGRAPHIC_DATA], [GEOGRAPHIC_DATA]" at bounding box center [621, 320] width 298 height 39
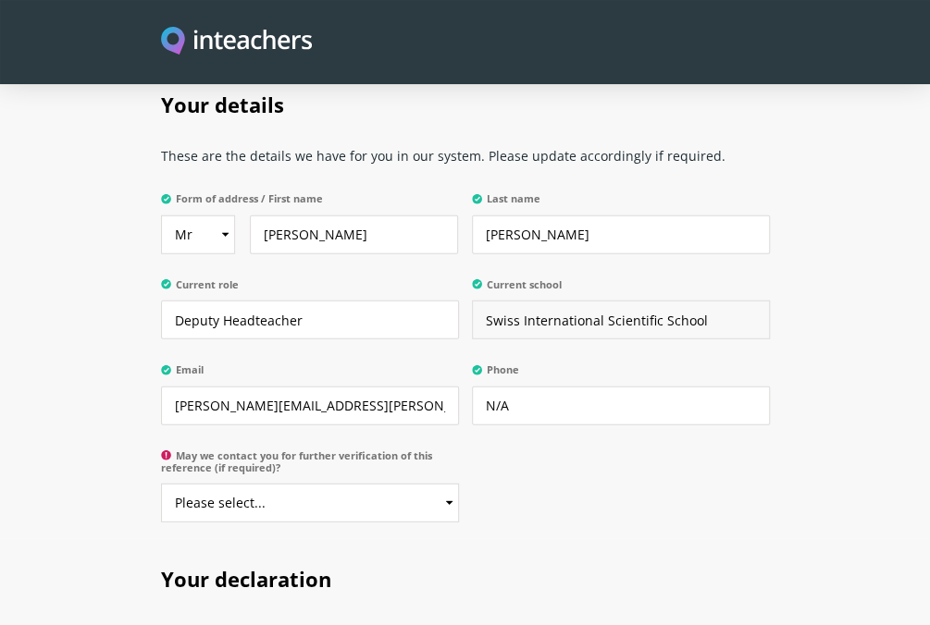
type input "Swiss International Scientific School"
click at [355, 493] on select "Please select... Yes No" at bounding box center [310, 503] width 298 height 39
select select "Yes"
click at [161, 484] on select "Please select... Yes No" at bounding box center [310, 503] width 298 height 39
click at [632, 505] on div "Your details These are the details we have for you in our system. Please update…" at bounding box center [465, 302] width 622 height 474
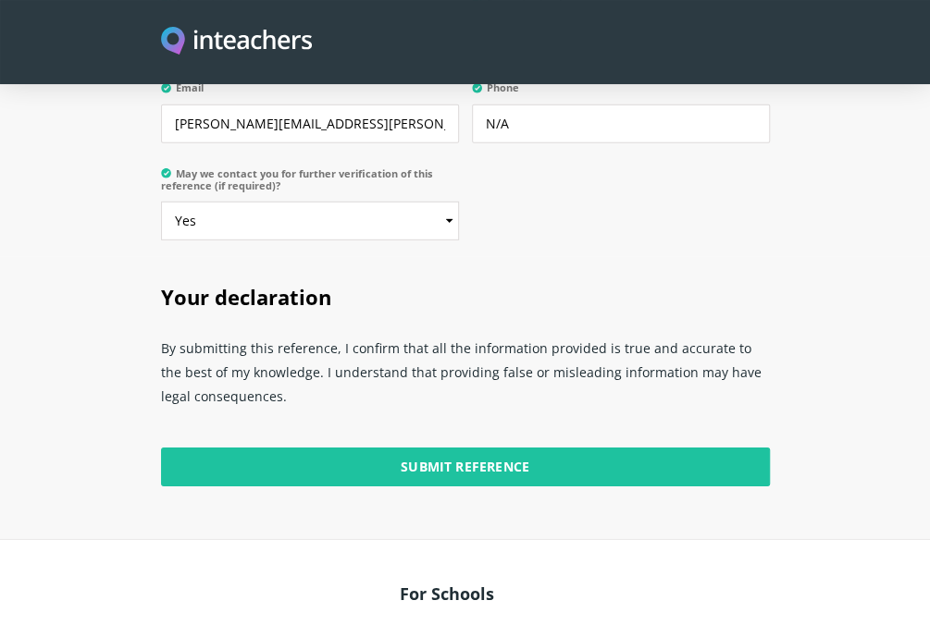
scroll to position [4889, 0]
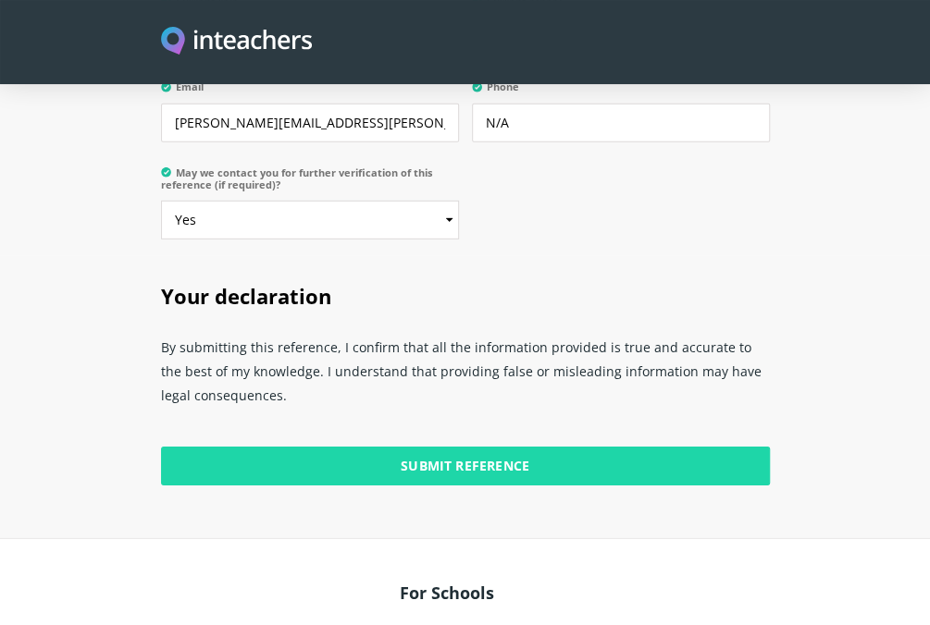
click at [483, 448] on input "Submit Reference" at bounding box center [465, 466] width 609 height 39
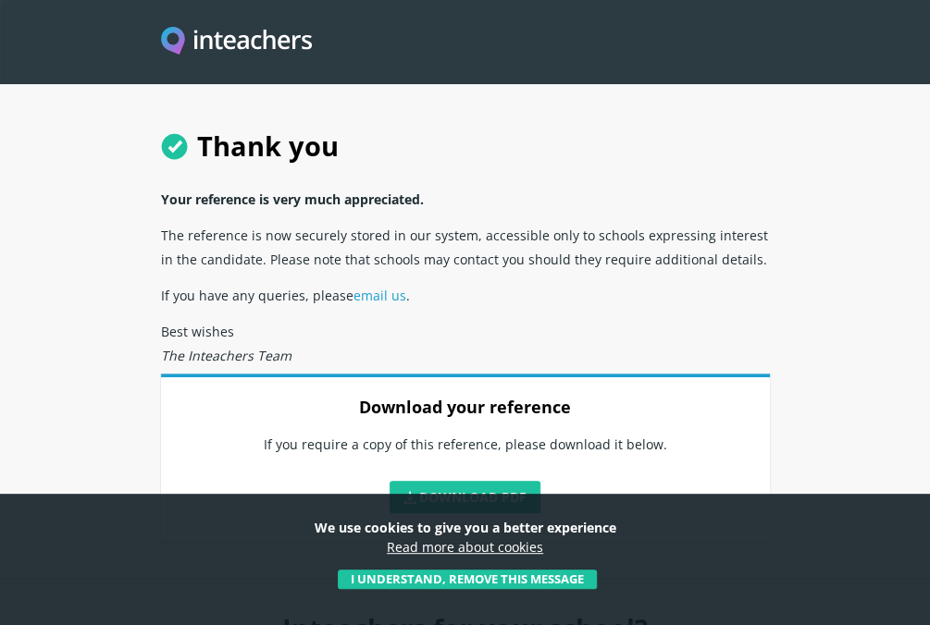
scroll to position [76, 0]
